Goal: Task Accomplishment & Management: Manage account settings

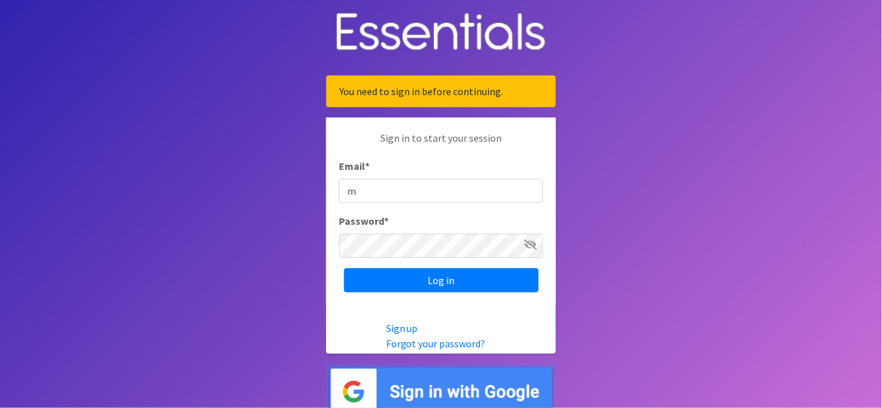
type input "[EMAIL_ADDRESS][DOMAIN_NAME]"
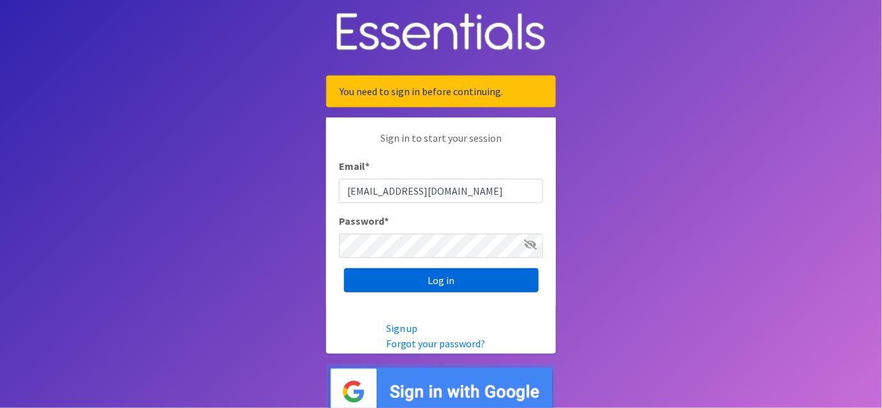
click at [443, 275] on input "Log in" at bounding box center [441, 280] width 195 height 24
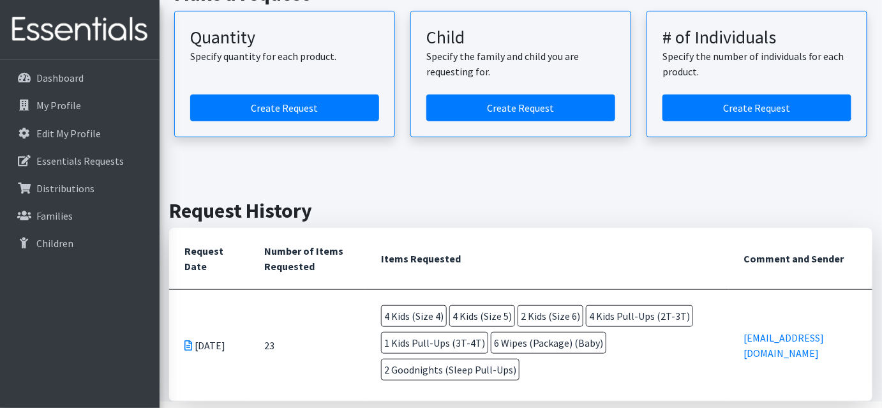
scroll to position [243, 0]
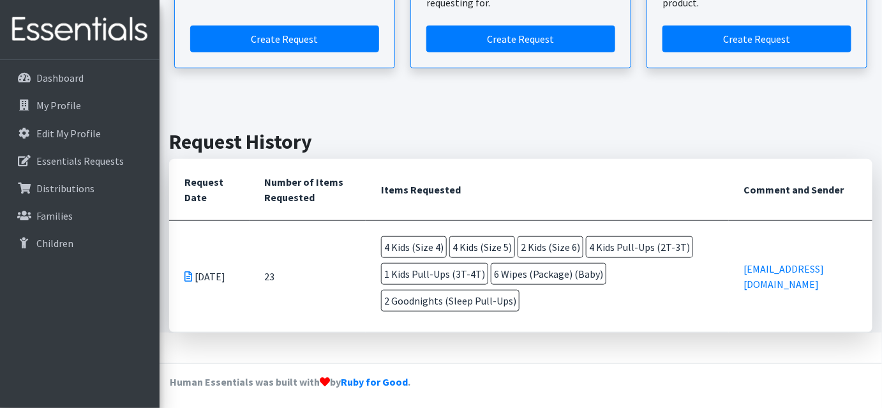
drag, startPoint x: 218, startPoint y: 223, endPoint x: 216, endPoint y: 207, distance: 16.1
click at [216, 207] on table "Request Date Number of Items Requested Items Requested Comment and Sender [DATE…" at bounding box center [520, 246] width 703 height 174
